Goal: Find specific page/section

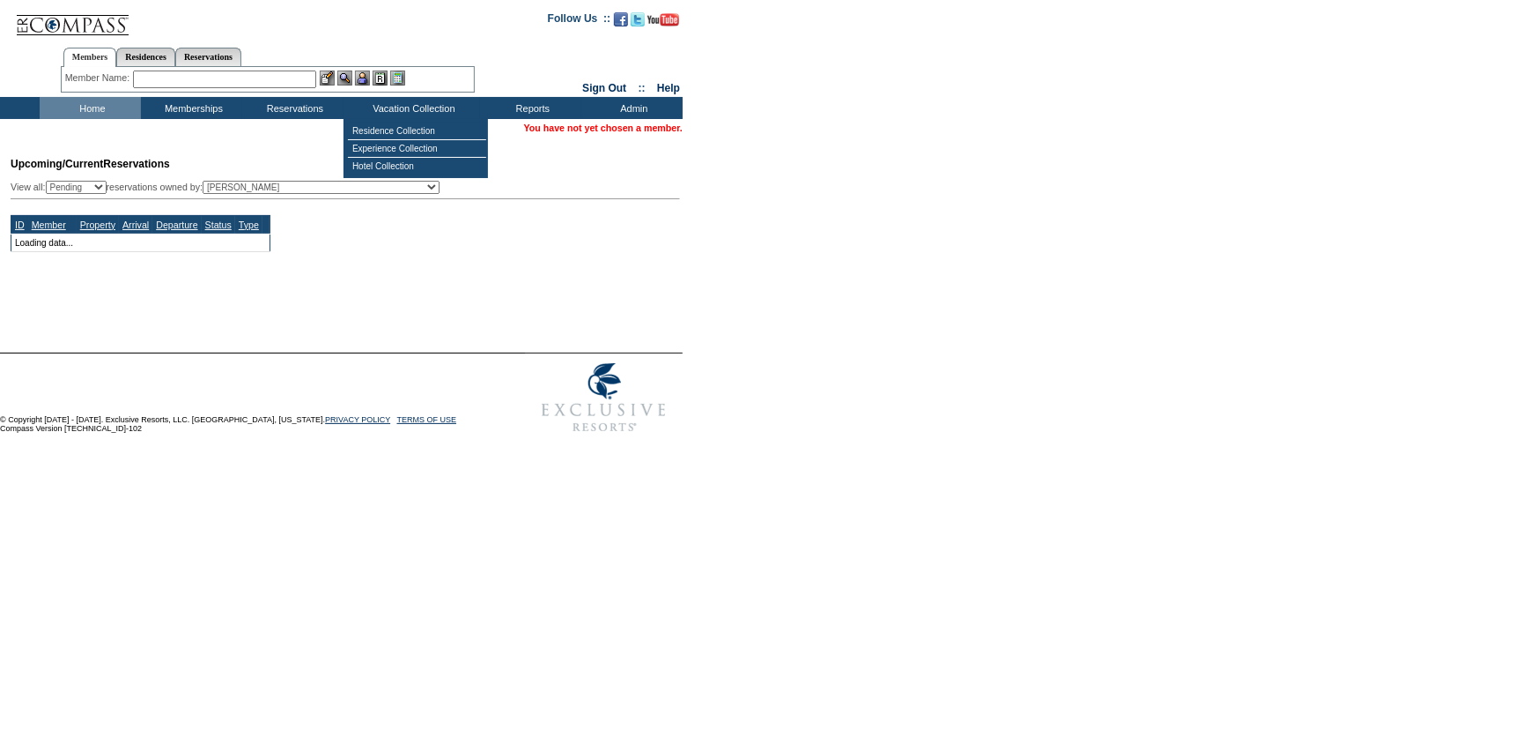
click at [299, 77] on input "text" at bounding box center [224, 79] width 183 height 18
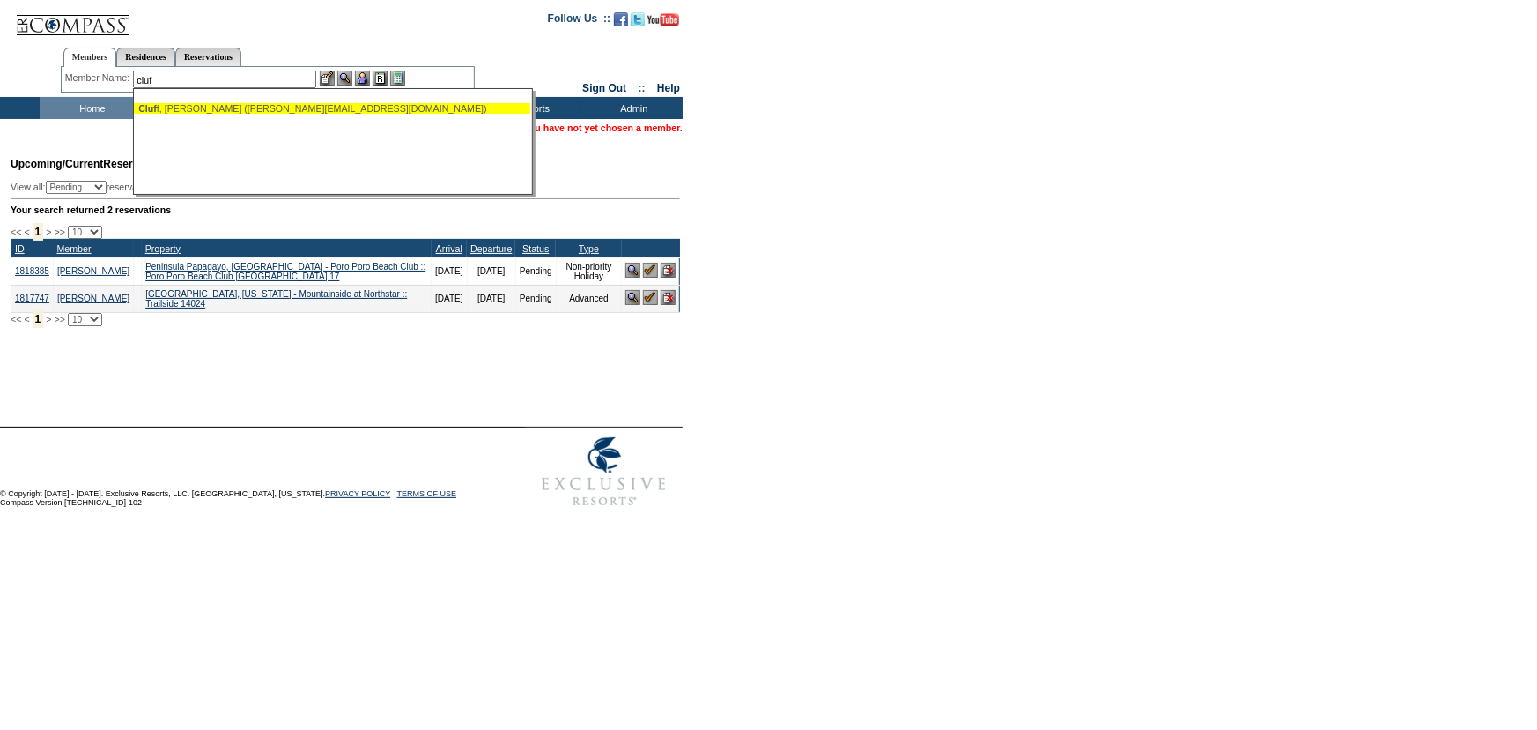
click at [285, 115] on ul "Cluf f, [PERSON_NAME] ([PERSON_NAME][EMAIL_ADDRESS][DOMAIN_NAME])" at bounding box center [332, 108] width 396 height 19
click at [305, 104] on div "Cluf f, [PERSON_NAME] ([PERSON_NAME][EMAIL_ADDRESS][DOMAIN_NAME])" at bounding box center [332, 108] width 388 height 11
type input "[PERSON_NAME] ([PERSON_NAME][EMAIL_ADDRESS][DOMAIN_NAME])"
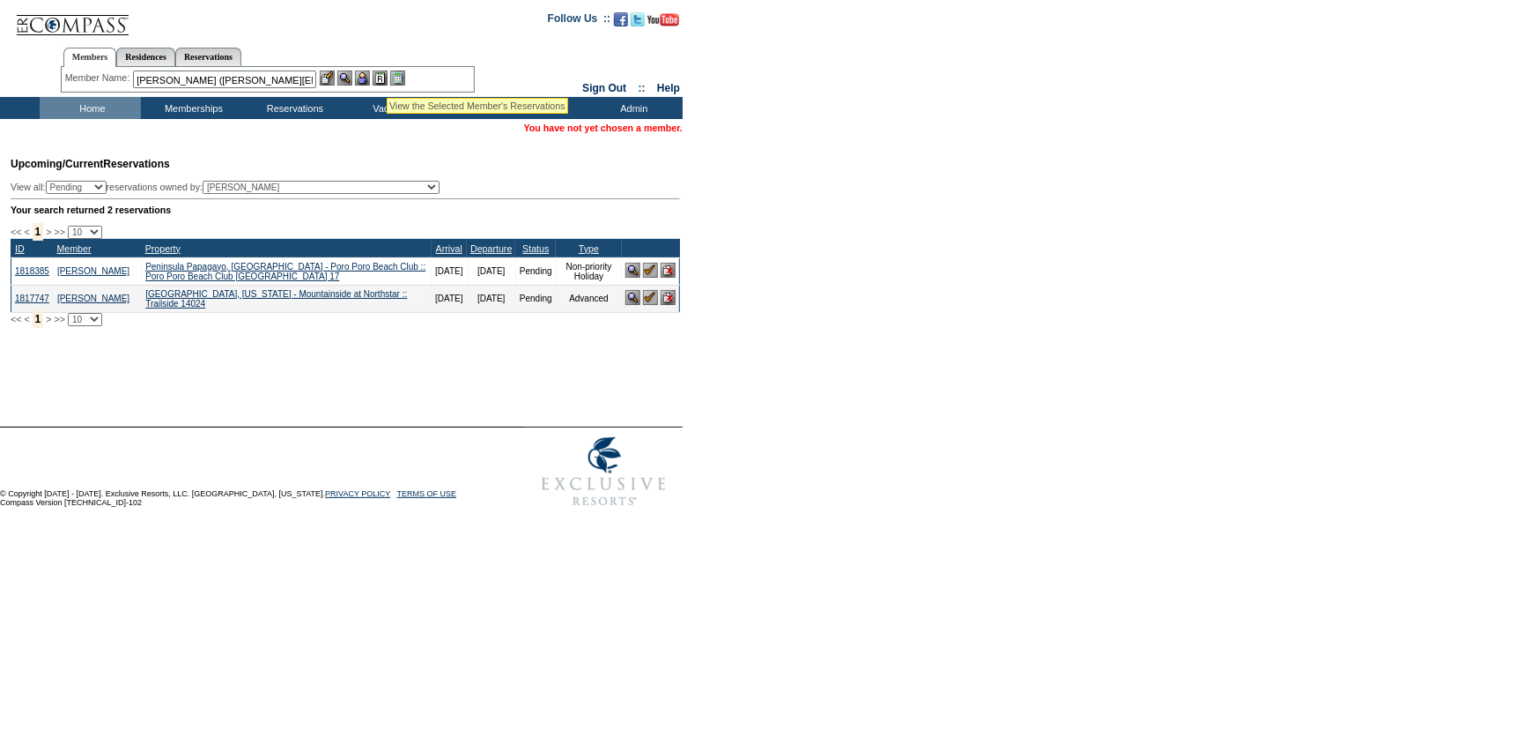
click at [387, 76] on img at bounding box center [380, 77] width 15 height 15
